Goal: Task Accomplishment & Management: Use online tool/utility

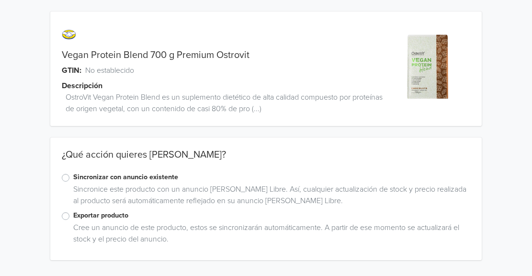
click at [133, 181] on label "Sincronizar con anuncio existente" at bounding box center [271, 177] width 397 height 11
click at [0, 0] on input "Sincronizar con anuncio existente" at bounding box center [0, 0] width 0 height 0
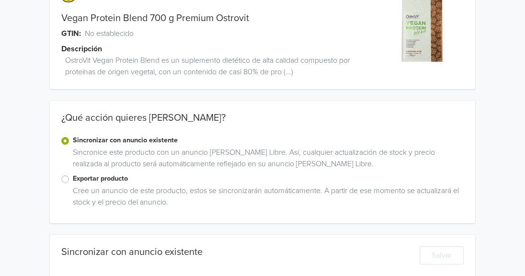
scroll to position [38, 0]
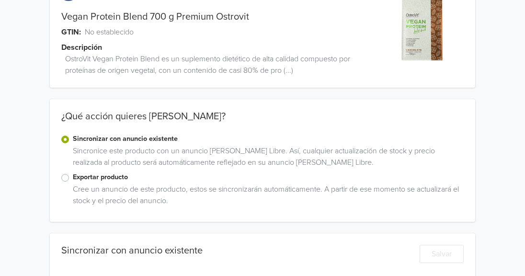
click at [97, 182] on label "Exportar producto" at bounding box center [268, 177] width 391 height 11
click at [0, 0] on input "Exportar producto" at bounding box center [0, 0] width 0 height 0
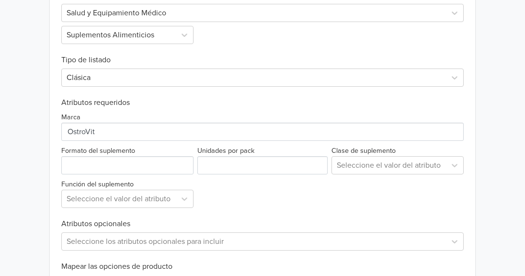
scroll to position [331, 0]
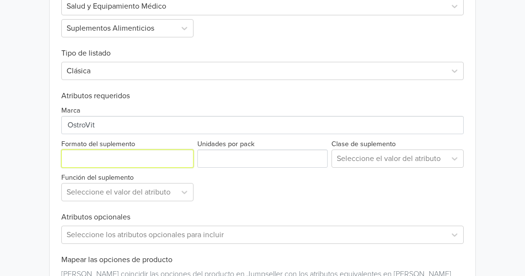
click at [148, 154] on input "Formato del suplemento" at bounding box center [127, 158] width 132 height 18
type input "Bolsa"
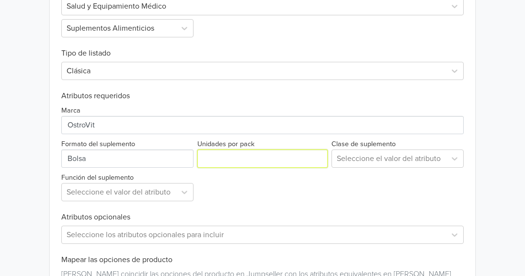
click at [245, 162] on input "Unidades por pack" at bounding box center [262, 158] width 130 height 18
type input "1"
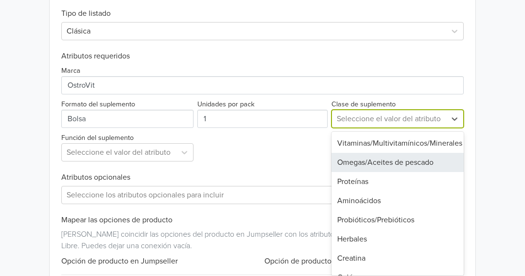
click at [415, 128] on div "9 results available. Use Up and Down to choose options, press Enter to select t…" at bounding box center [397, 119] width 132 height 18
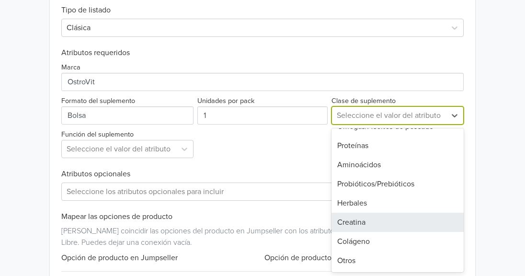
scroll to position [0, 0]
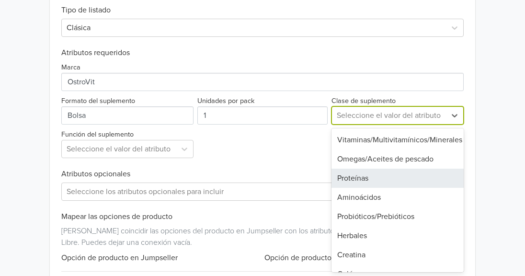
click at [398, 177] on div "Proteínas" at bounding box center [397, 178] width 132 height 19
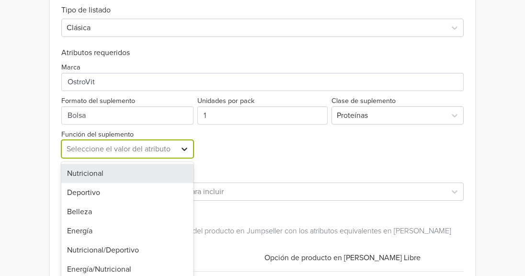
scroll to position [408, 0]
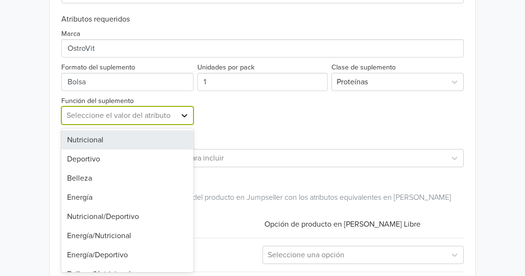
click at [180, 125] on div "8 results available. Use Up and Down to choose options, press Enter to select t…" at bounding box center [127, 115] width 132 height 18
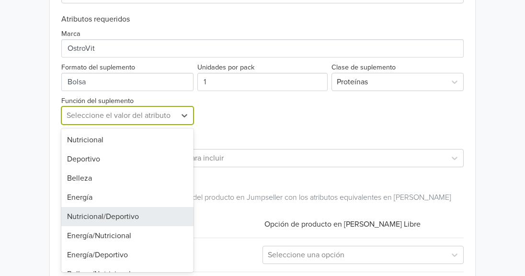
click at [153, 213] on div "Nutricional/Deportivo" at bounding box center [127, 216] width 132 height 19
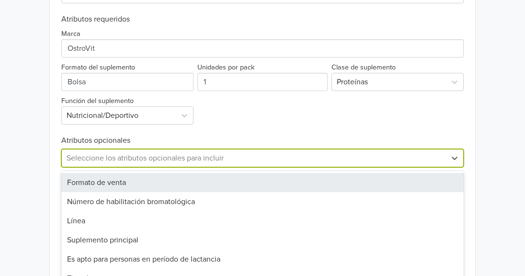
scroll to position [451, 0]
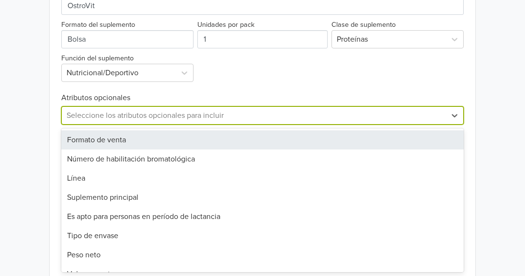
click at [248, 125] on div "35 results available. Use Up and Down to choose options, press Enter to select …" at bounding box center [262, 115] width 402 height 18
click at [249, 143] on div "Formato de venta" at bounding box center [262, 139] width 402 height 19
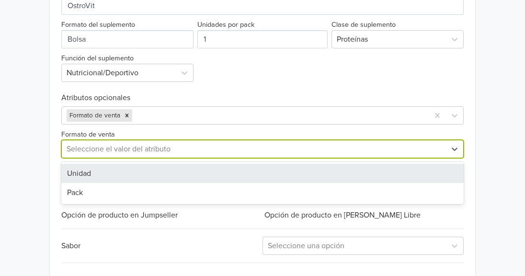
click at [243, 154] on div at bounding box center [254, 148] width 375 height 13
click at [227, 179] on div "Unidad" at bounding box center [262, 173] width 402 height 19
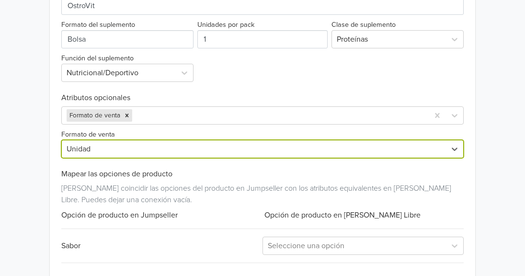
scroll to position [498, 0]
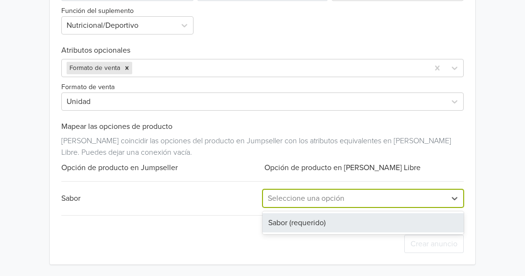
click at [422, 200] on div at bounding box center [354, 198] width 173 height 13
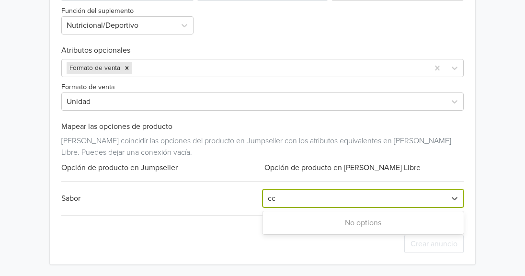
type input "c"
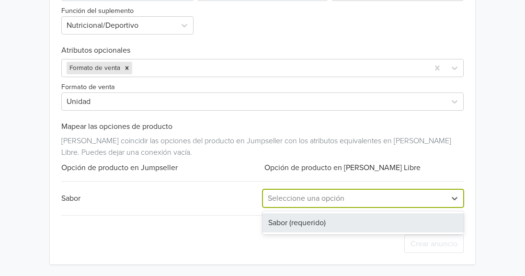
click at [386, 218] on div "Sabor (requerido)" at bounding box center [362, 222] width 201 height 19
click at [400, 200] on div at bounding box center [354, 198] width 173 height 13
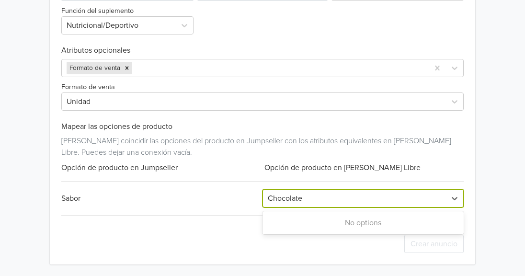
type input "Chocolate"
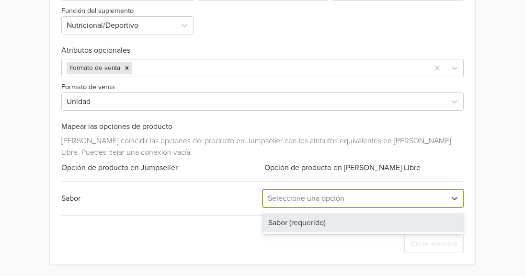
click at [444, 201] on div "Seleccione una opción" at bounding box center [354, 198] width 183 height 17
click at [421, 216] on div "Sabor (requerido)" at bounding box center [362, 222] width 201 height 19
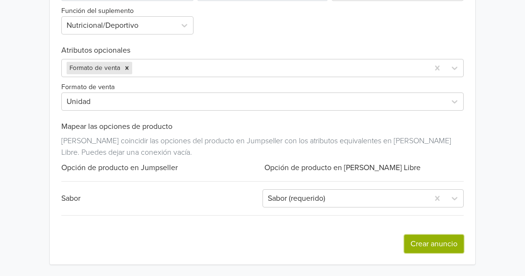
click at [432, 245] on button "Crear anuncio" at bounding box center [433, 244] width 59 height 18
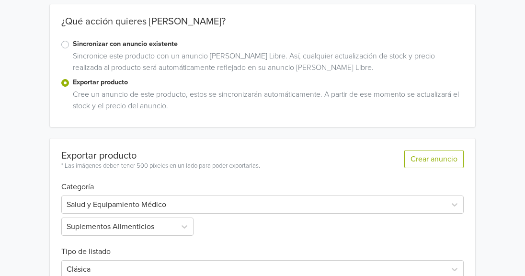
scroll to position [0, 0]
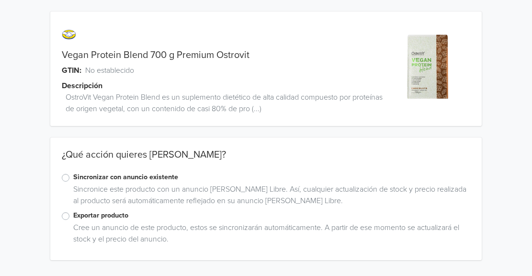
click at [141, 179] on label "Sincronizar con anuncio existente" at bounding box center [271, 177] width 397 height 11
click at [0, 0] on input "Sincronizar con anuncio existente" at bounding box center [0, 0] width 0 height 0
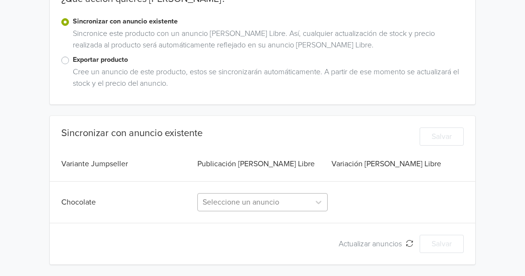
scroll to position [239, 0]
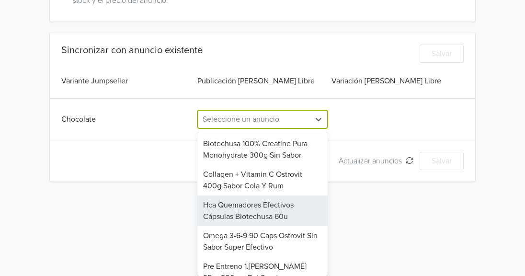
click at [252, 128] on div "8 results available. Use Up and Down to choose options, press Enter to select t…" at bounding box center [262, 119] width 130 height 18
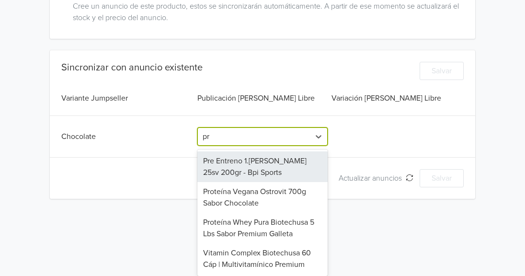
type input "pro"
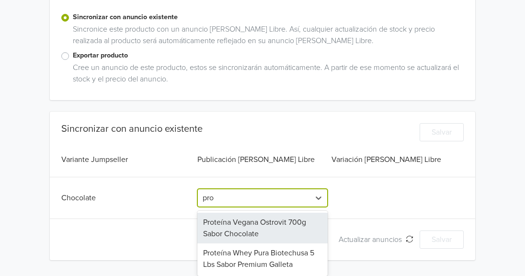
scroll to position [160, 0]
click at [245, 234] on div "Proteína Vegana Ostrovit 700g Sabor Chocolate" at bounding box center [262, 228] width 130 height 31
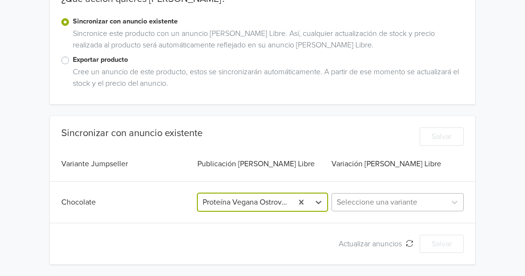
click at [421, 198] on div at bounding box center [389, 201] width 104 height 13
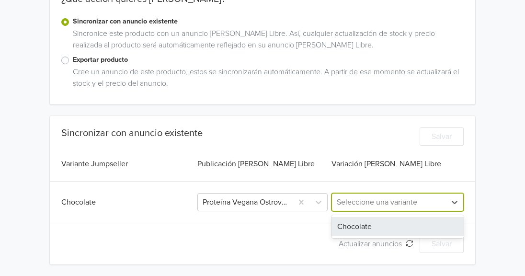
click at [408, 231] on div "Chocolate" at bounding box center [397, 226] width 132 height 19
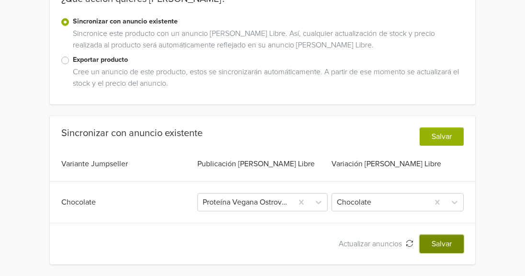
click at [432, 239] on button "Salvar" at bounding box center [442, 244] width 44 height 18
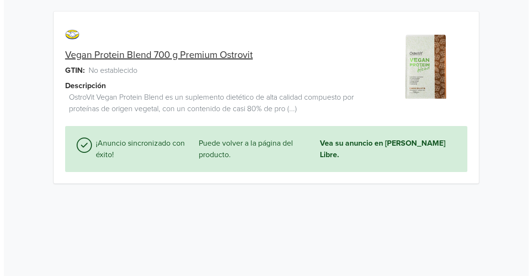
scroll to position [0, 0]
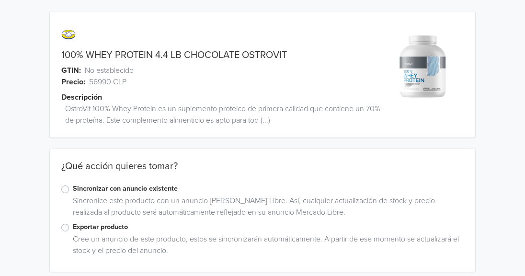
click at [91, 190] on label "Sincronizar con anuncio existente" at bounding box center [268, 188] width 391 height 11
click at [0, 0] on input "Sincronizar con anuncio existente" at bounding box center [0, 0] width 0 height 0
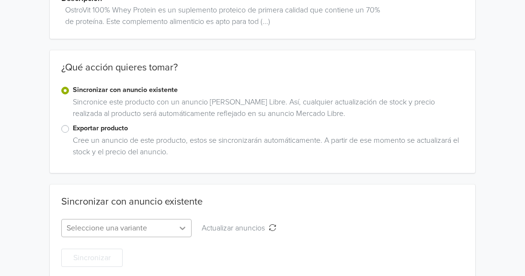
scroll to position [207, 0]
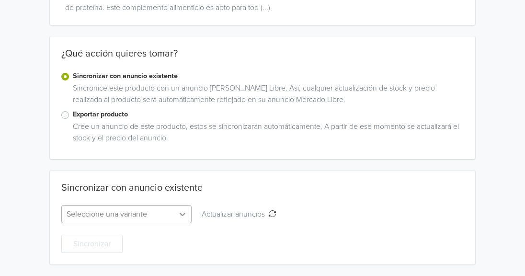
click at [176, 223] on div "Seleccione una variante" at bounding box center [126, 214] width 130 height 18
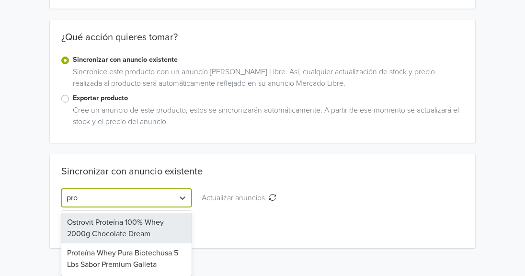
scroll to position [129, 0]
type input "prote"
click at [126, 220] on div "Ostrovit Proteína 100% Whey 2000g Chocolate Dream" at bounding box center [126, 228] width 130 height 31
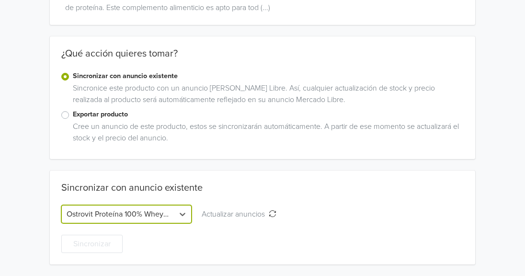
scroll to position [113, 0]
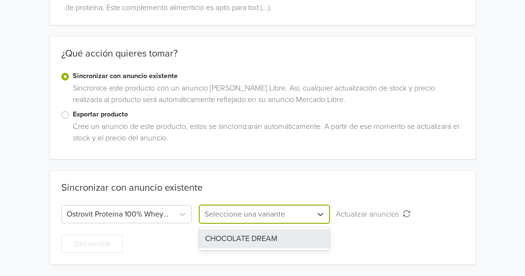
click at [229, 218] on div at bounding box center [256, 213] width 102 height 13
click at [230, 231] on div "CHOCOLATE DREAM" at bounding box center [264, 238] width 130 height 19
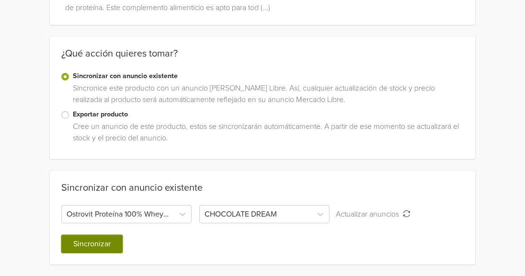
click at [97, 246] on button "Sincronizar" at bounding box center [91, 244] width 61 height 18
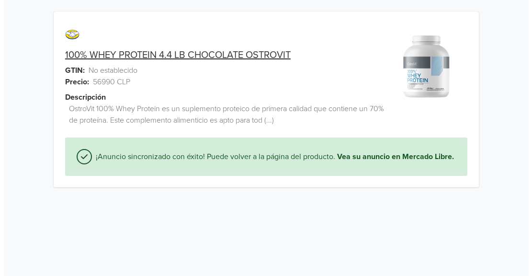
scroll to position [0, 0]
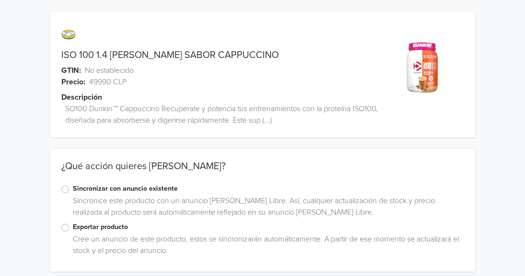
click at [106, 184] on label "Sincronizar con anuncio existente" at bounding box center [268, 188] width 391 height 11
click at [0, 0] on input "Sincronizar con anuncio existente" at bounding box center [0, 0] width 0 height 0
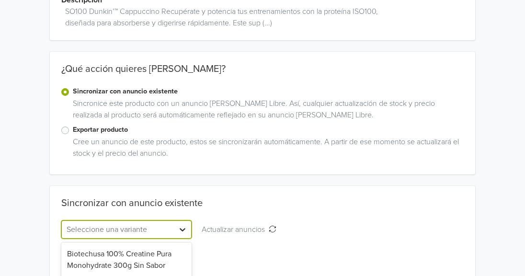
scroll to position [207, 0]
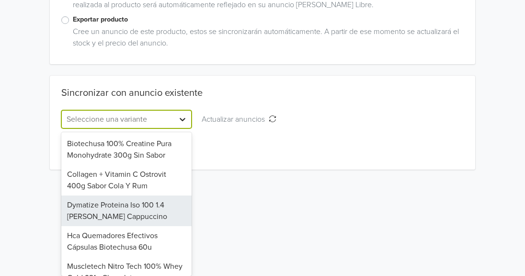
click at [178, 128] on div "9 results available. Use Up and Down to choose options, press Enter to select t…" at bounding box center [126, 119] width 130 height 18
click at [177, 222] on div "Dymatize Proteina Iso 100 1.4 Lb Dunkin Cappuccino" at bounding box center [126, 210] width 130 height 31
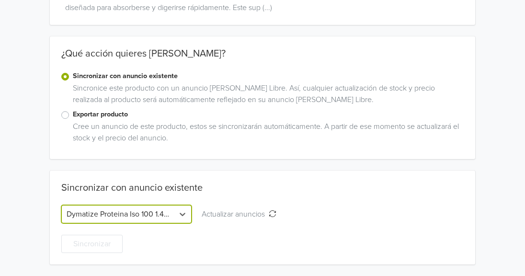
scroll to position [113, 0]
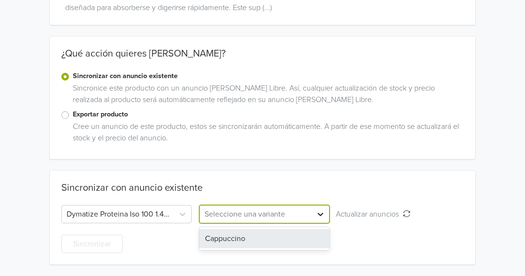
click at [321, 220] on div at bounding box center [320, 213] width 17 height 17
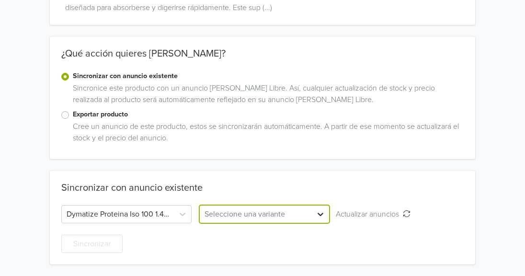
click at [321, 220] on div at bounding box center [320, 213] width 17 height 17
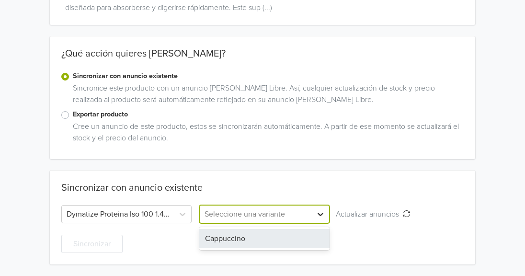
click at [321, 220] on div at bounding box center [320, 213] width 17 height 17
click at [287, 241] on div "Cappuccino" at bounding box center [264, 238] width 130 height 19
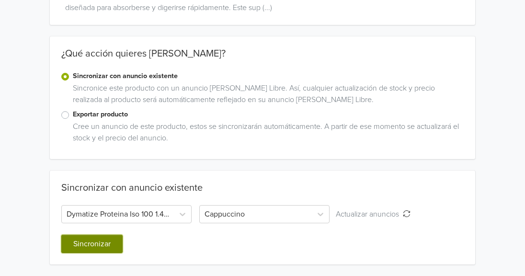
click at [107, 243] on button "Sincronizar" at bounding box center [91, 244] width 61 height 18
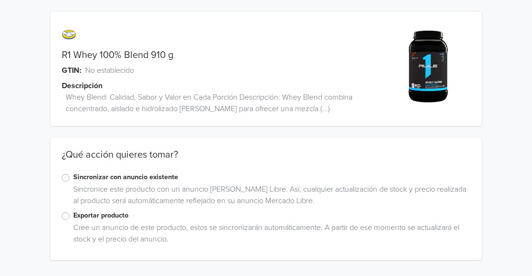
click at [125, 177] on label "Sincronizar con anuncio existente" at bounding box center [271, 177] width 397 height 11
click at [0, 0] on input "Sincronizar con anuncio existente" at bounding box center [0, 0] width 0 height 0
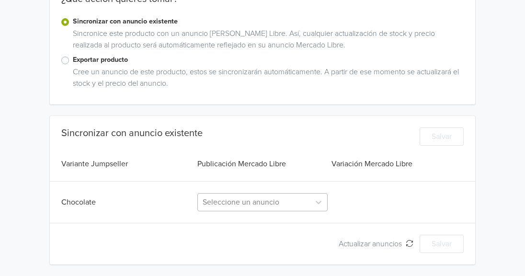
scroll to position [239, 0]
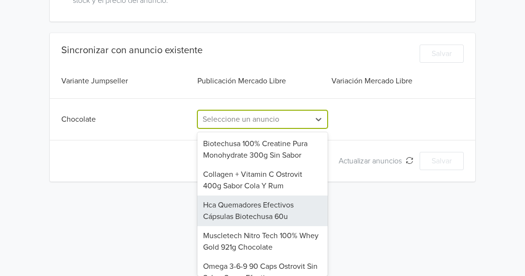
click at [300, 128] on div "9 results available. Use Up and Down to choose options, press Enter to select t…" at bounding box center [262, 119] width 130 height 18
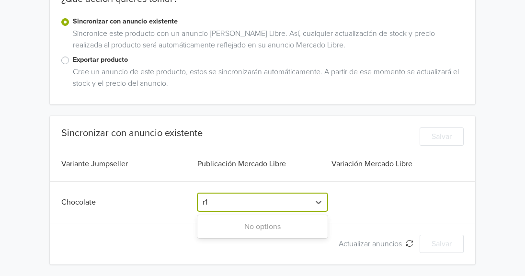
scroll to position [156, 0]
type input "r"
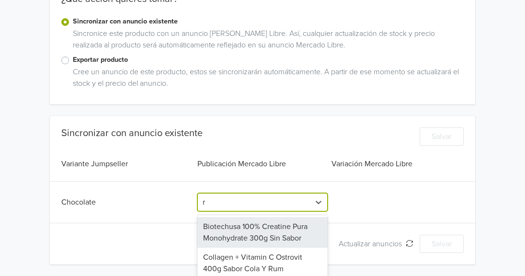
scroll to position [239, 0]
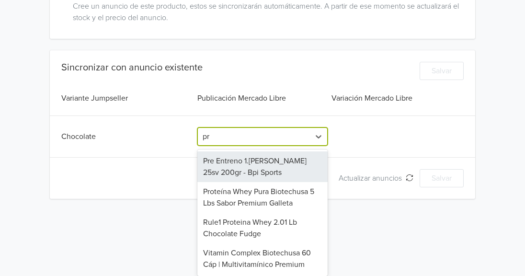
type input "pro"
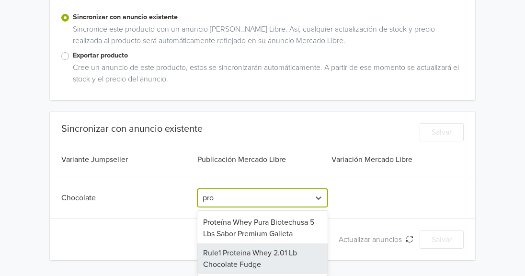
click at [271, 257] on div "Rule1 Proteina Whey 2.01 Lb Chocolate Fudge" at bounding box center [262, 258] width 130 height 31
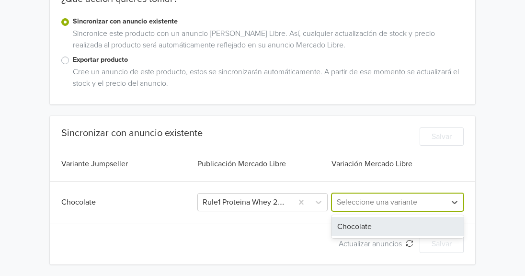
click at [422, 204] on div at bounding box center [389, 201] width 104 height 13
click at [416, 222] on div "Chocolate" at bounding box center [397, 226] width 132 height 19
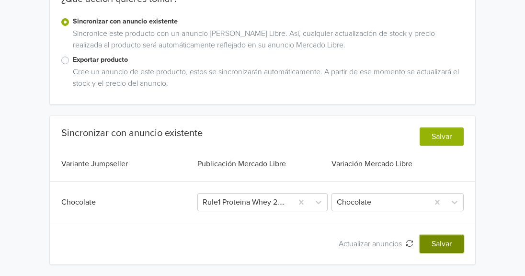
click at [449, 245] on button "Salvar" at bounding box center [442, 244] width 44 height 18
